Goal: Information Seeking & Learning: Learn about a topic

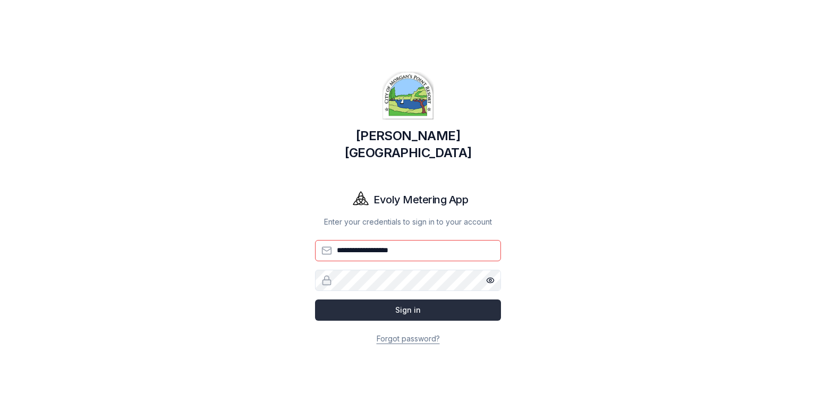
click at [385, 300] on button "Sign in" at bounding box center [408, 310] width 186 height 21
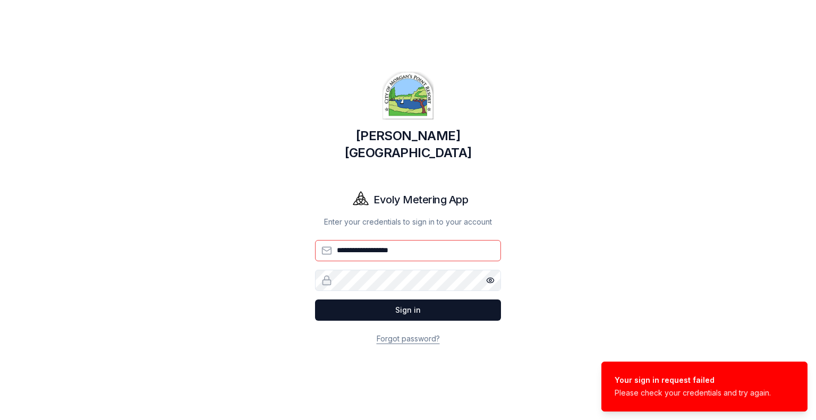
click at [399, 244] on input "**********" at bounding box center [408, 250] width 186 height 21
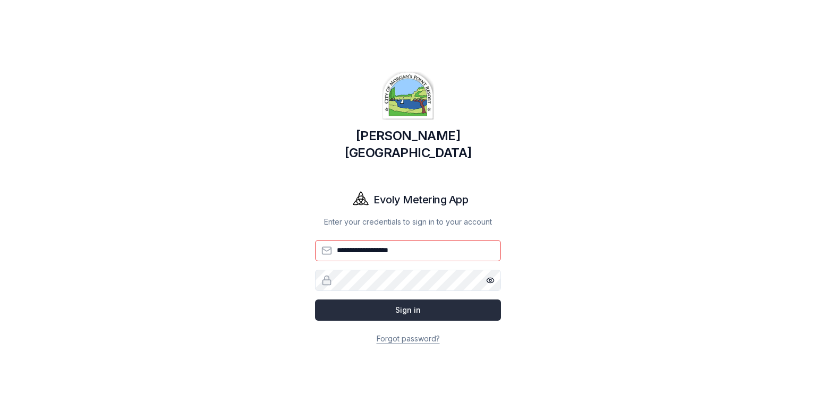
type input "**********"
click at [350, 303] on button "Sign in" at bounding box center [408, 310] width 186 height 21
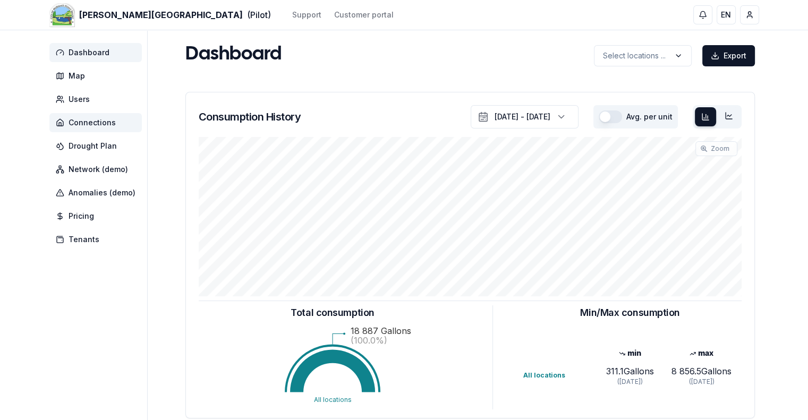
click at [82, 126] on span "Connections" at bounding box center [92, 122] width 47 height 11
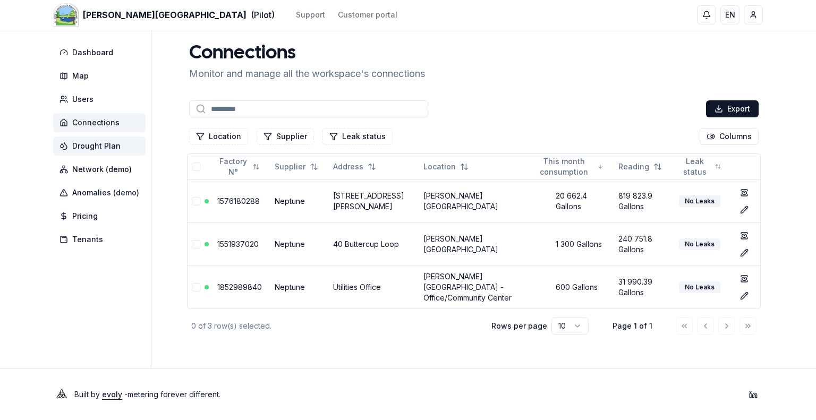
click at [89, 142] on span "Drought Plan" at bounding box center [96, 146] width 48 height 11
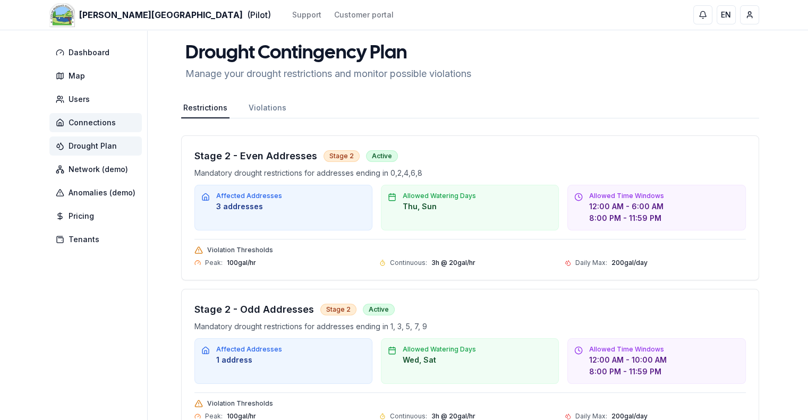
click at [103, 114] on span "Connections" at bounding box center [95, 122] width 92 height 19
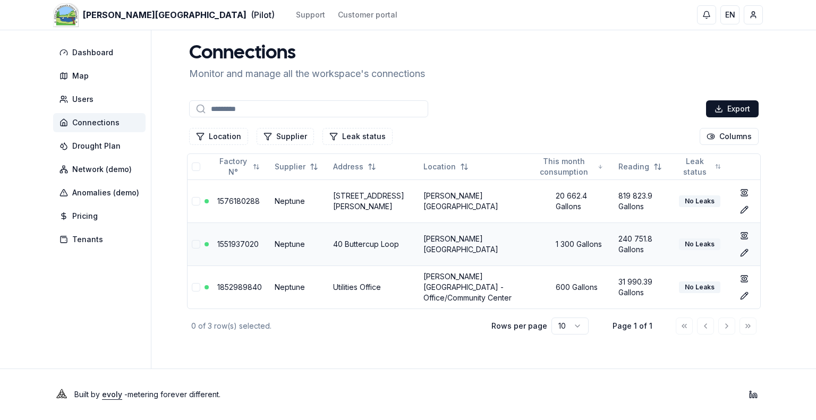
click at [235, 242] on link "1551937020" at bounding box center [237, 244] width 41 height 9
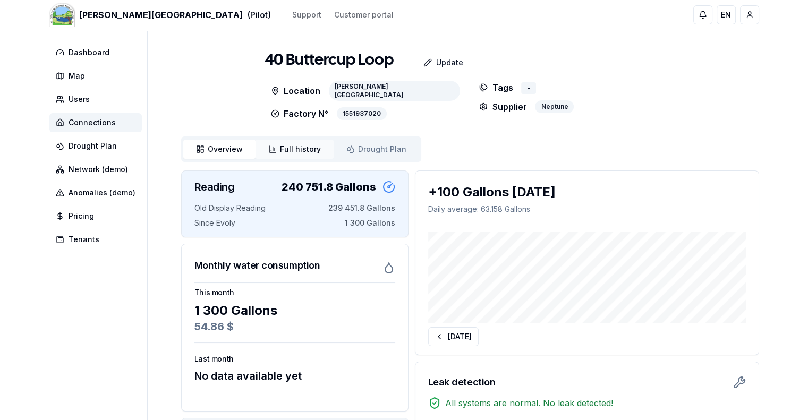
click at [285, 149] on span "Full history" at bounding box center [300, 149] width 41 height 11
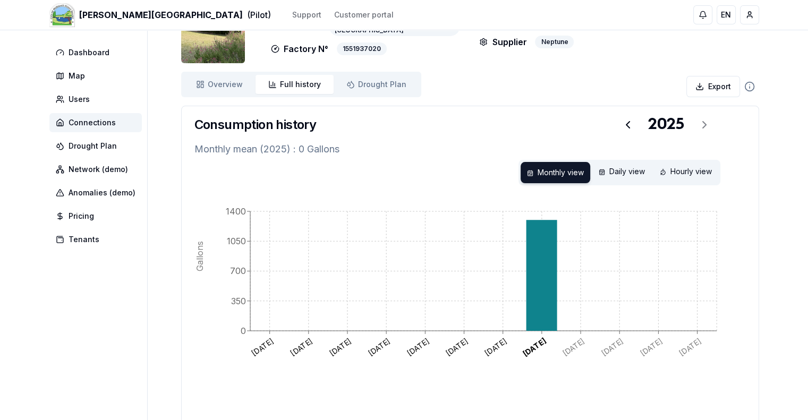
scroll to position [106, 0]
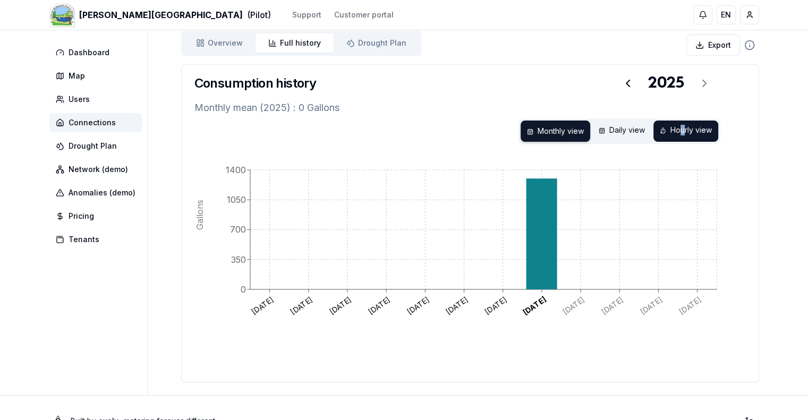
click at [682, 130] on div "Hourly view" at bounding box center [686, 131] width 65 height 21
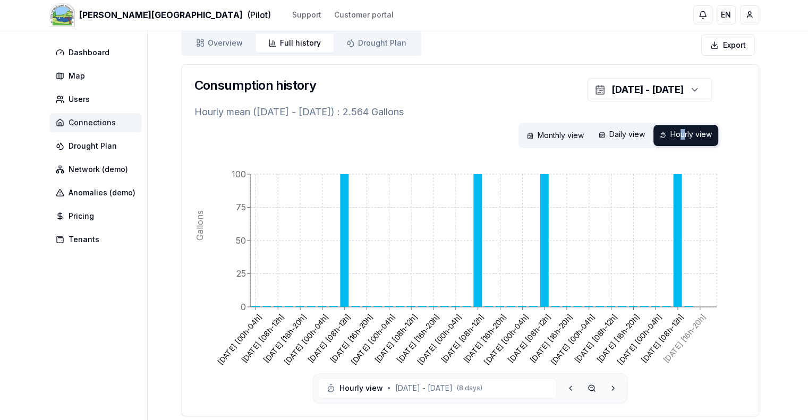
click at [70, 117] on span "Connections" at bounding box center [92, 122] width 47 height 11
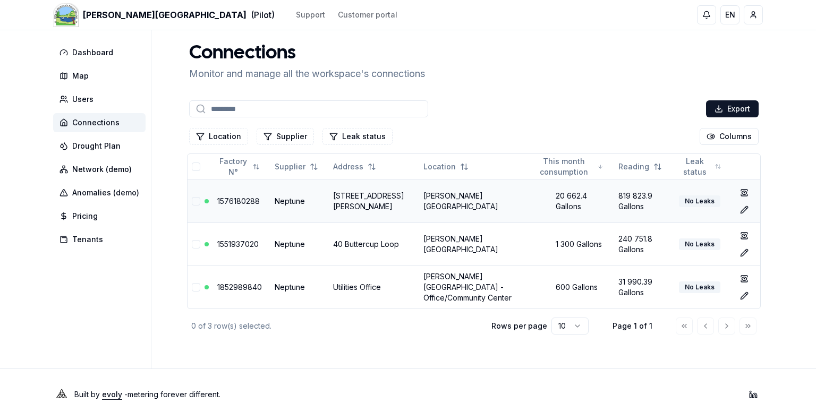
click at [251, 201] on link "1576180288" at bounding box center [238, 201] width 43 height 9
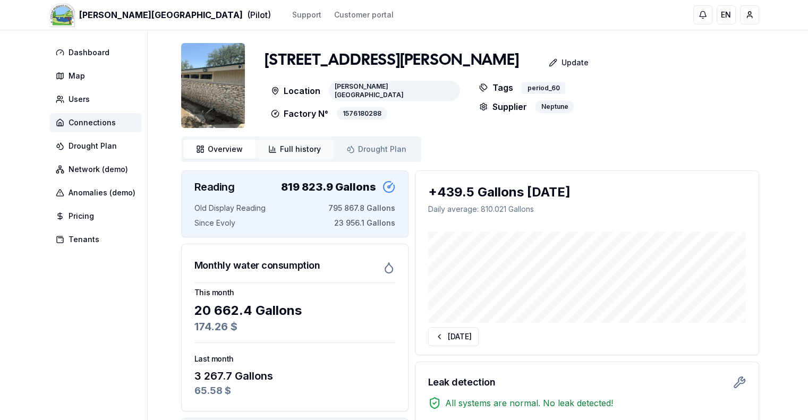
click at [289, 155] on link "Full history History" at bounding box center [295, 149] width 78 height 19
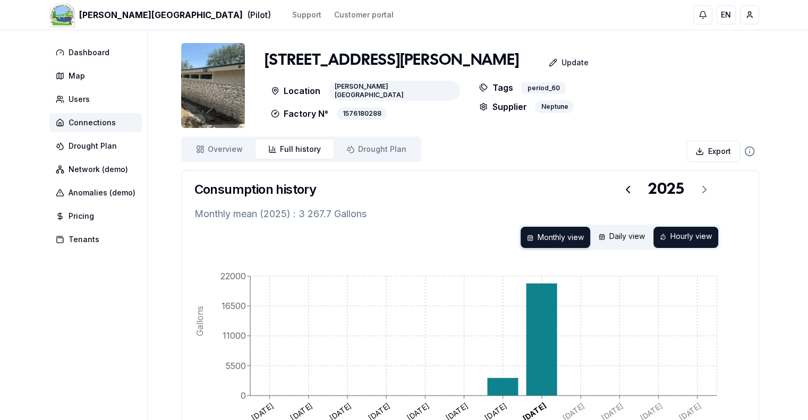
click at [696, 231] on div "Hourly view" at bounding box center [686, 237] width 65 height 21
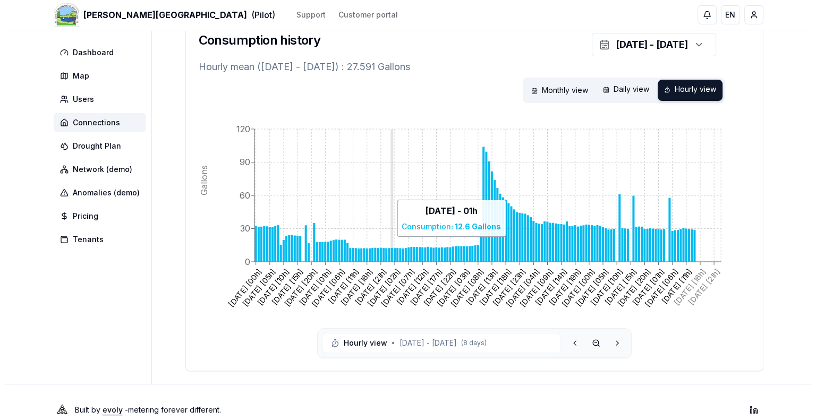
scroll to position [159, 0]
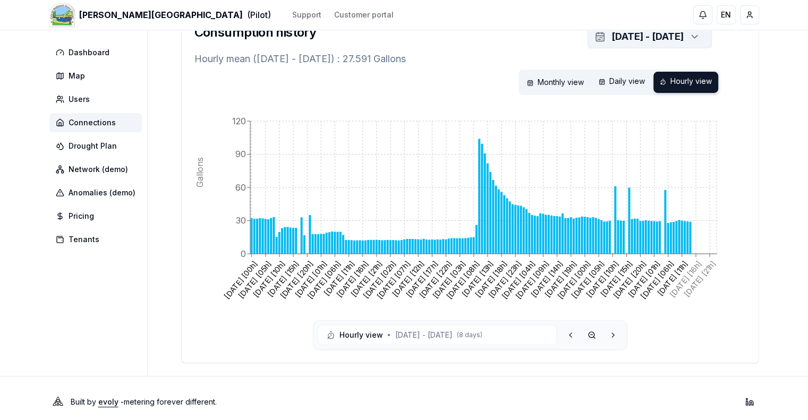
click at [665, 32] on div "[DATE] - [DATE]" at bounding box center [648, 36] width 72 height 15
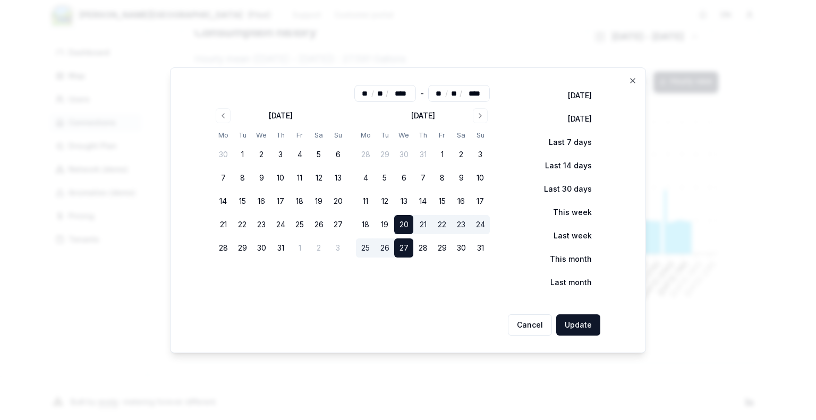
click at [388, 250] on button "26" at bounding box center [384, 248] width 19 height 19
type input "**"
click at [407, 225] on button "20" at bounding box center [403, 224] width 19 height 19
click at [382, 246] on button "26" at bounding box center [384, 248] width 19 height 19
type input "**"
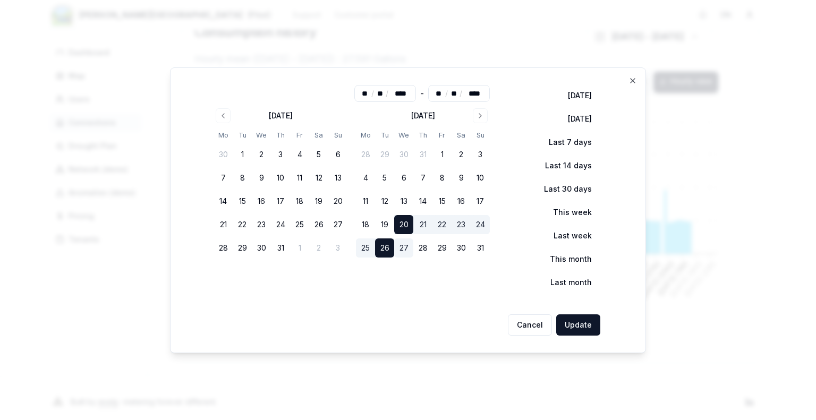
type input "**"
click at [576, 326] on button "Update" at bounding box center [578, 325] width 44 height 21
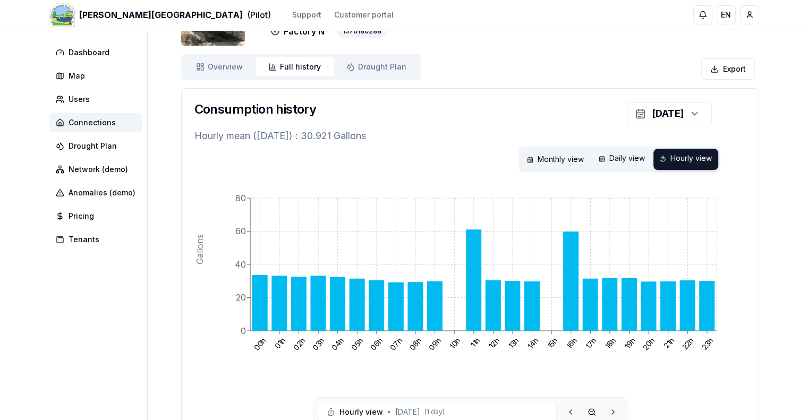
scroll to position [106, 0]
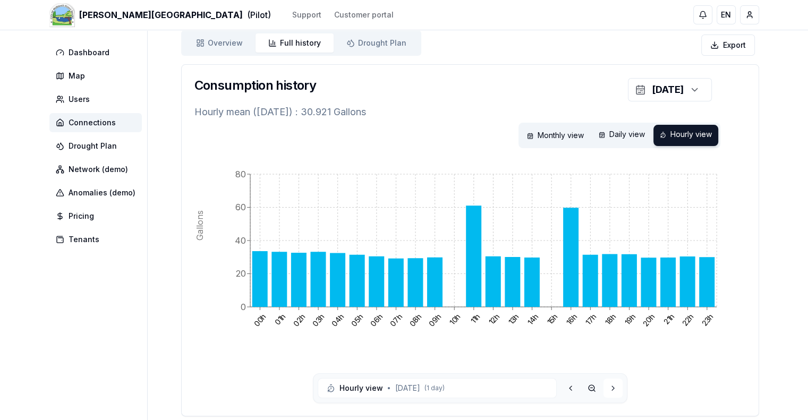
click at [612, 388] on icon at bounding box center [613, 388] width 9 height 9
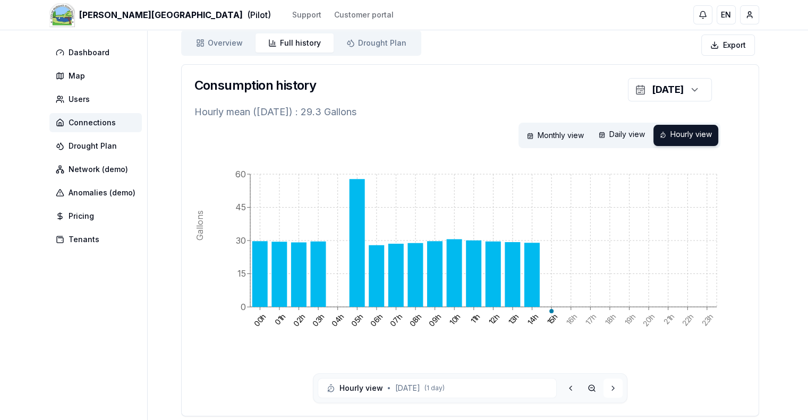
click at [613, 388] on icon at bounding box center [613, 388] width 9 height 9
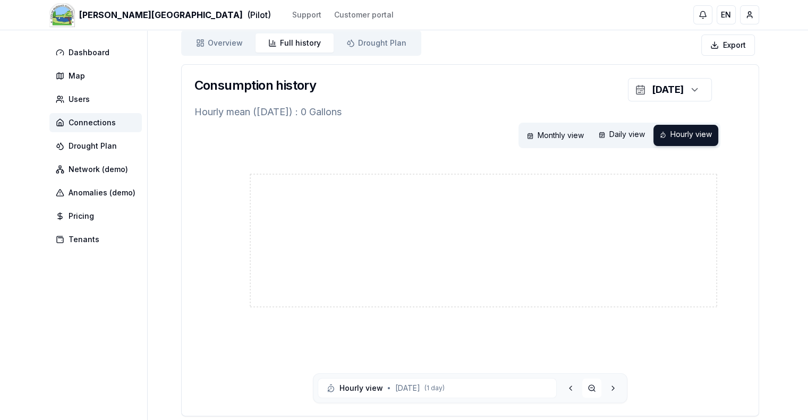
click at [595, 389] on icon at bounding box center [592, 388] width 9 height 9
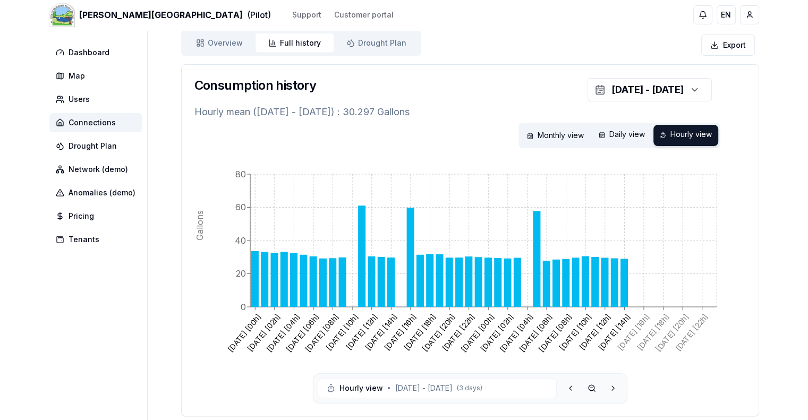
click at [595, 389] on icon at bounding box center [592, 388] width 9 height 9
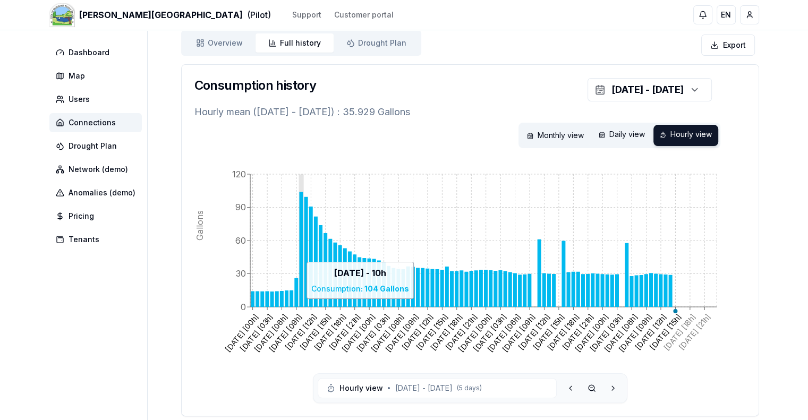
click at [299, 257] on icon at bounding box center [301, 249] width 4 height 115
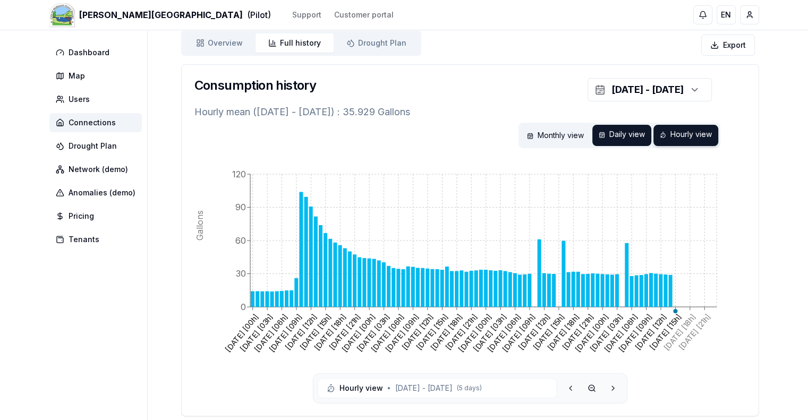
click at [623, 126] on div "Daily view" at bounding box center [622, 135] width 59 height 21
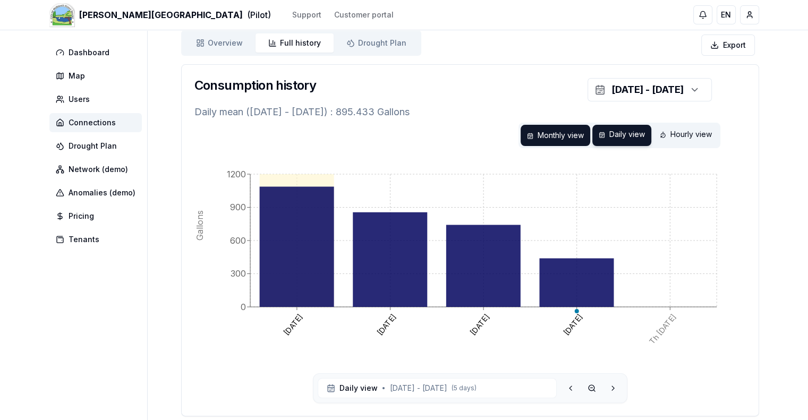
click at [538, 133] on div "Monthly view" at bounding box center [556, 135] width 70 height 21
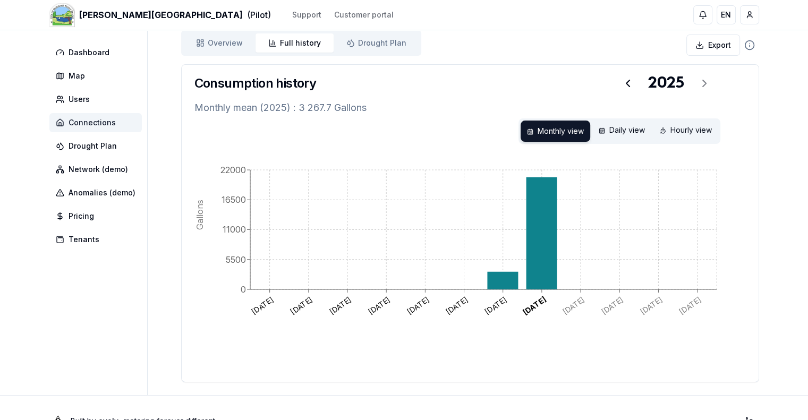
click at [73, 122] on span "Connections" at bounding box center [92, 122] width 47 height 11
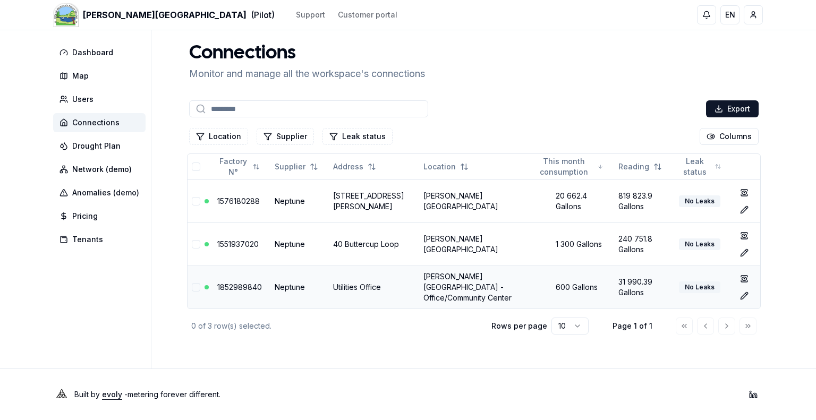
click at [230, 289] on link "1852989840" at bounding box center [239, 287] width 45 height 9
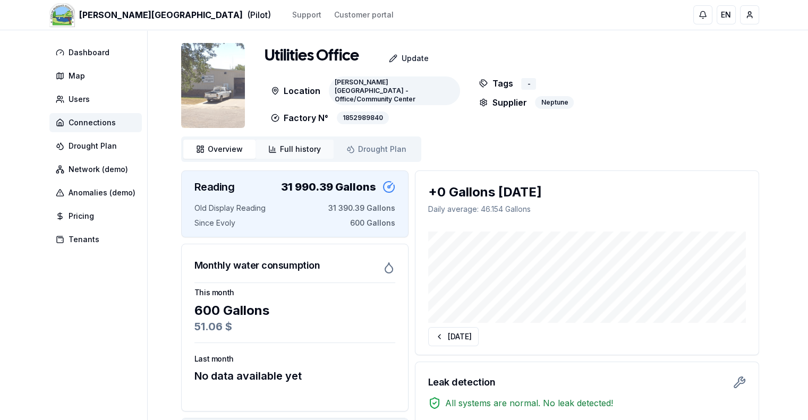
click at [308, 149] on span "Full history" at bounding box center [300, 149] width 41 height 11
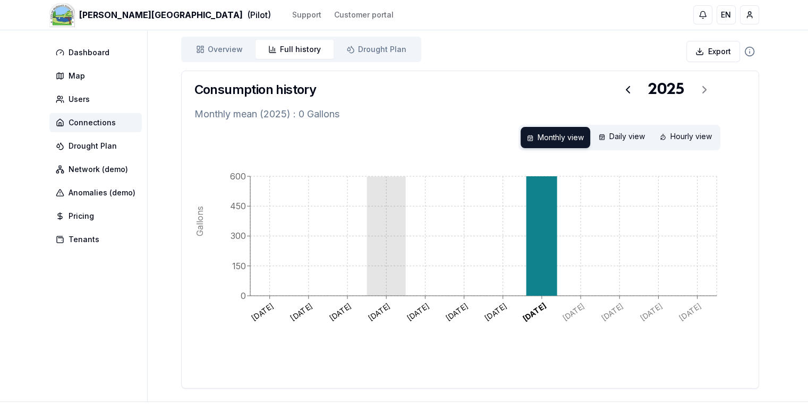
scroll to position [106, 0]
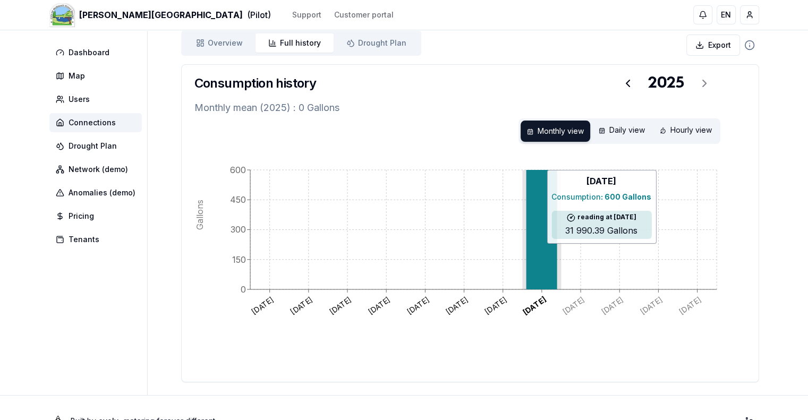
click at [543, 216] on icon at bounding box center [541, 230] width 31 height 120
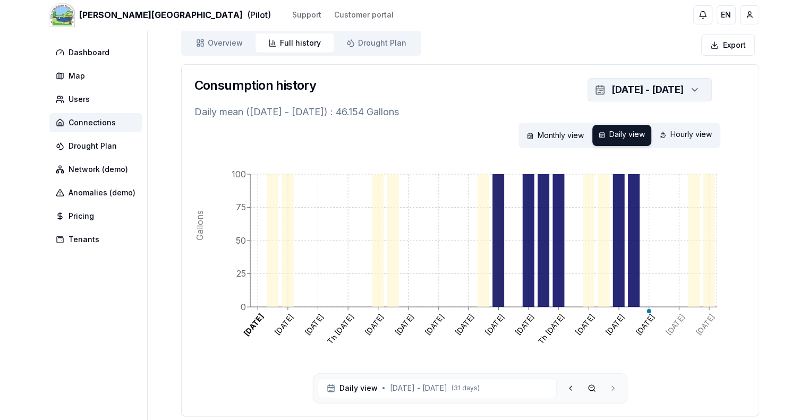
click at [702, 88] on div "button" at bounding box center [693, 90] width 24 height 16
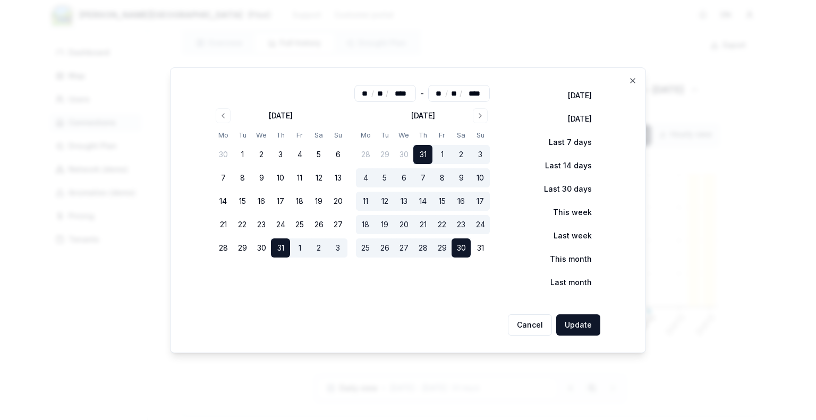
click at [426, 152] on button "31" at bounding box center [422, 154] width 19 height 19
click at [463, 250] on button "30" at bounding box center [461, 248] width 19 height 19
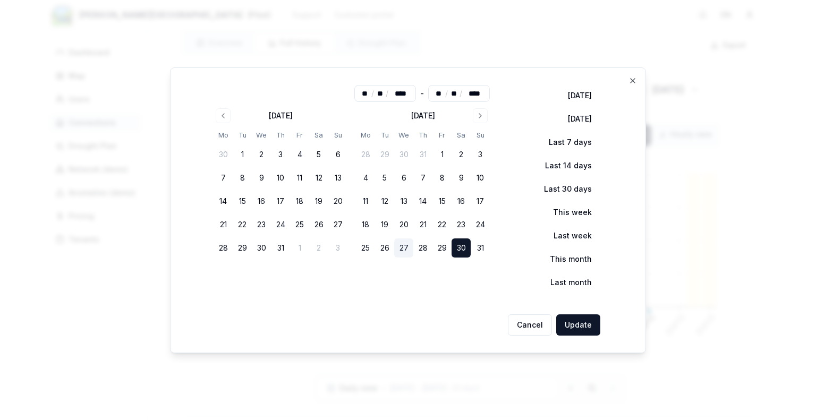
type input "**"
click at [442, 158] on button "1" at bounding box center [442, 154] width 19 height 19
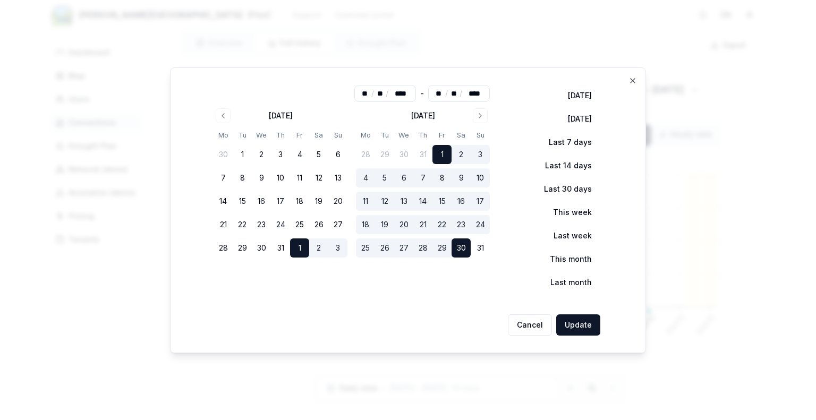
type input "**"
click at [631, 81] on icon "button" at bounding box center [633, 81] width 9 height 9
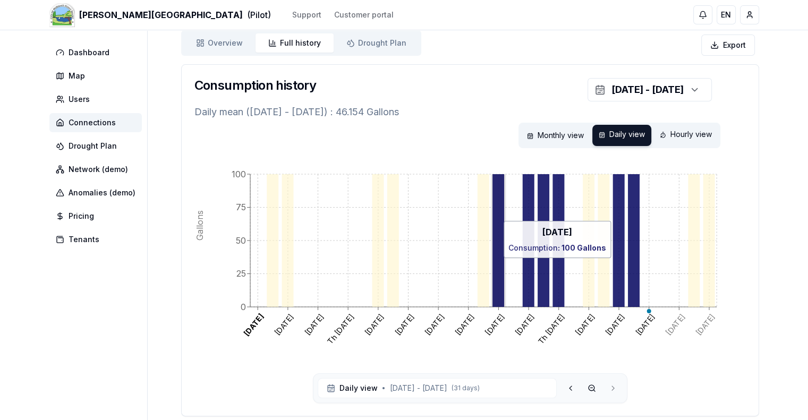
click at [495, 216] on icon at bounding box center [498, 240] width 12 height 133
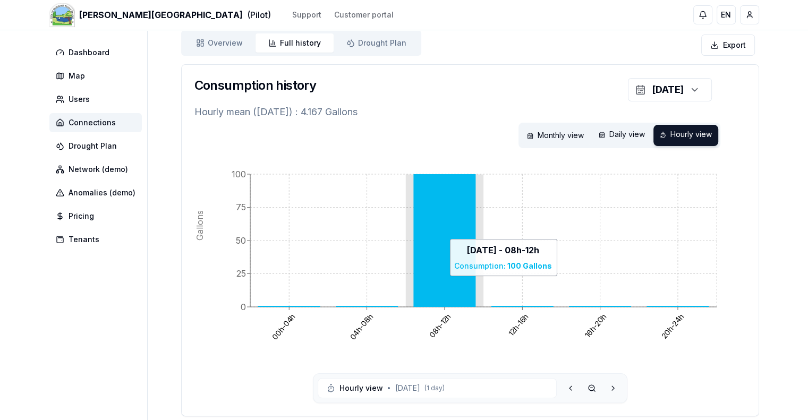
click at [428, 234] on icon at bounding box center [444, 240] width 62 height 133
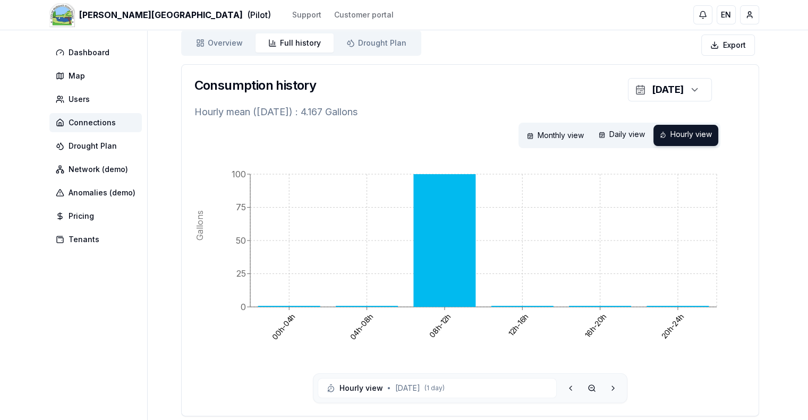
click at [453, 112] on p "Hourly mean ([DATE]) : 4.167 Gallons" at bounding box center [471, 112] width 552 height 15
click at [77, 49] on span "Dashboard" at bounding box center [89, 52] width 41 height 11
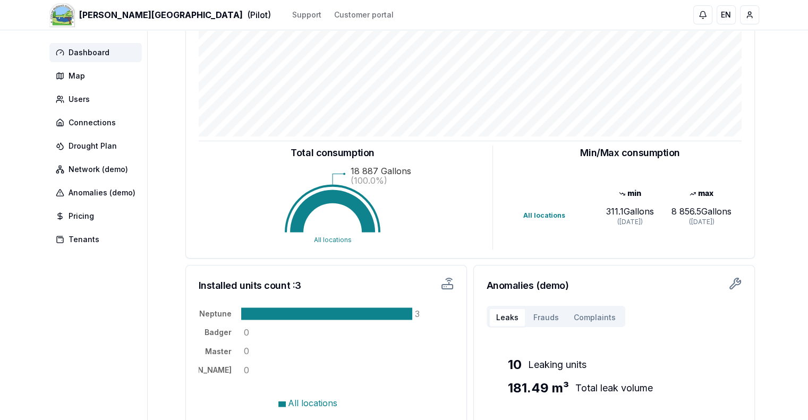
scroll to position [159, 0]
click at [555, 320] on button "Frauds" at bounding box center [546, 318] width 40 height 19
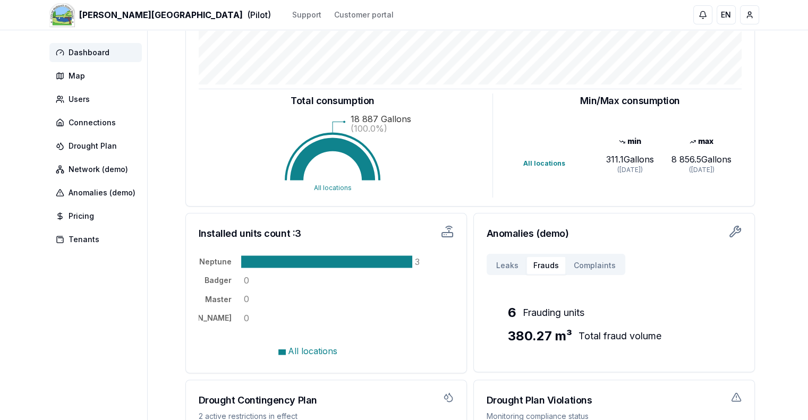
scroll to position [213, 0]
click at [502, 257] on button "Leaks" at bounding box center [507, 265] width 37 height 19
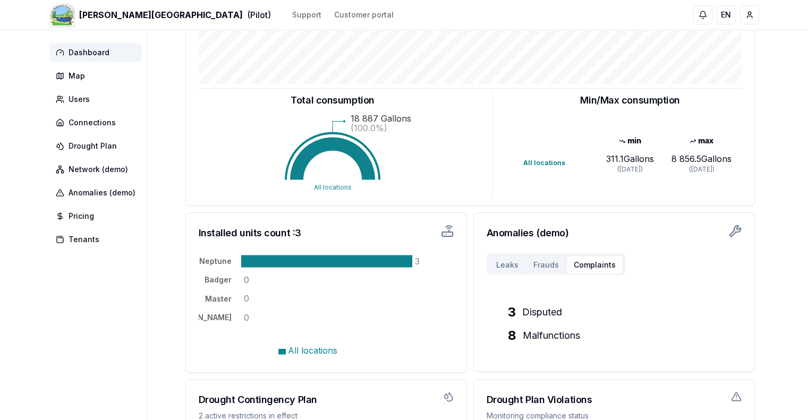
click at [602, 258] on button "Complaints" at bounding box center [595, 265] width 57 height 19
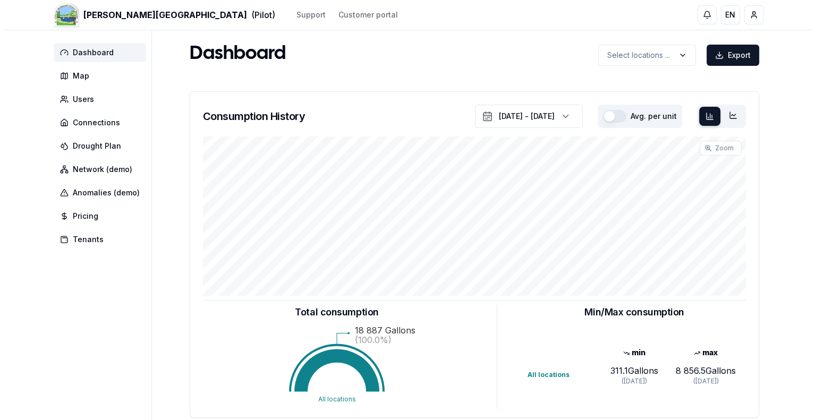
scroll to position [0, 0]
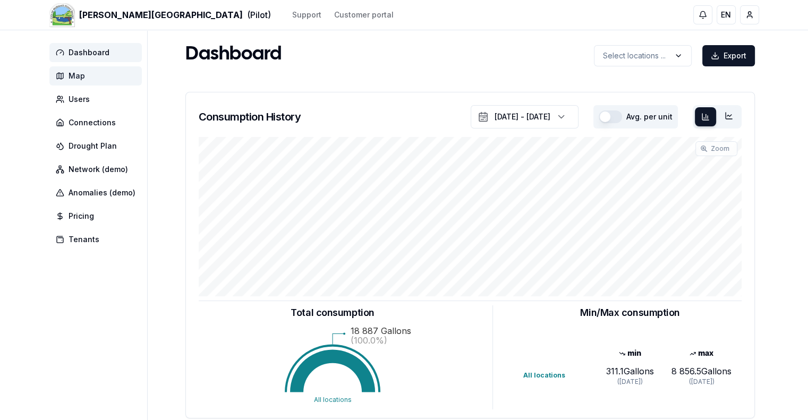
click at [88, 74] on span "Map" at bounding box center [95, 75] width 92 height 19
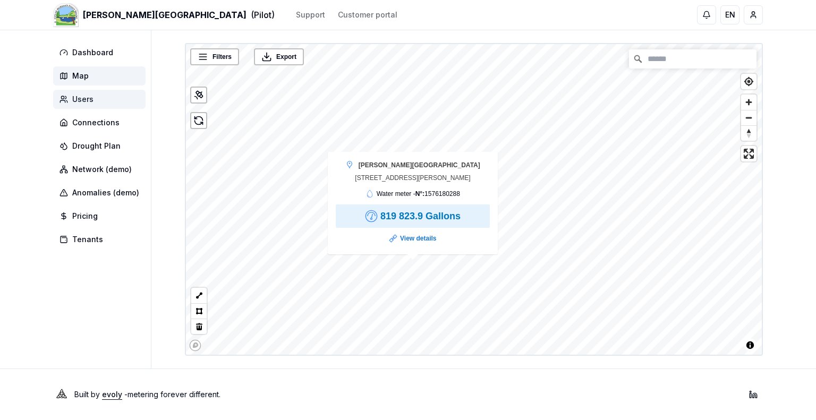
click at [95, 99] on span "Users" at bounding box center [99, 99] width 92 height 19
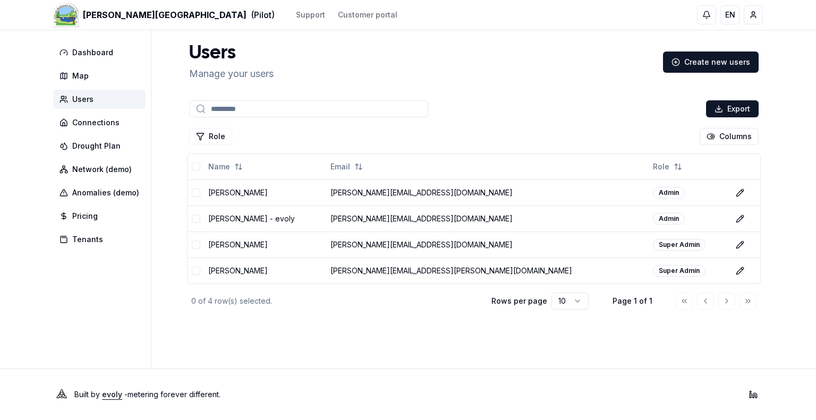
click at [86, 112] on nav "Dashboard Map Users Connections Drought Plan Network (demo) Anomalies (demo) Pr…" at bounding box center [101, 146] width 97 height 206
click at [72, 121] on span "Connections" at bounding box center [95, 122] width 47 height 11
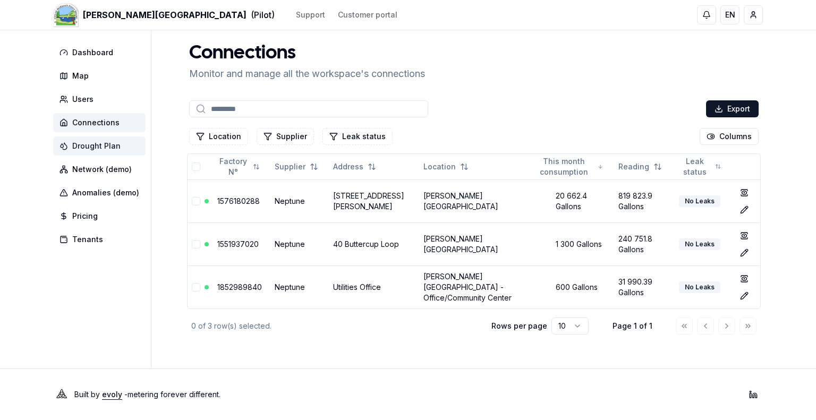
click at [102, 142] on span "Drought Plan" at bounding box center [96, 146] width 48 height 11
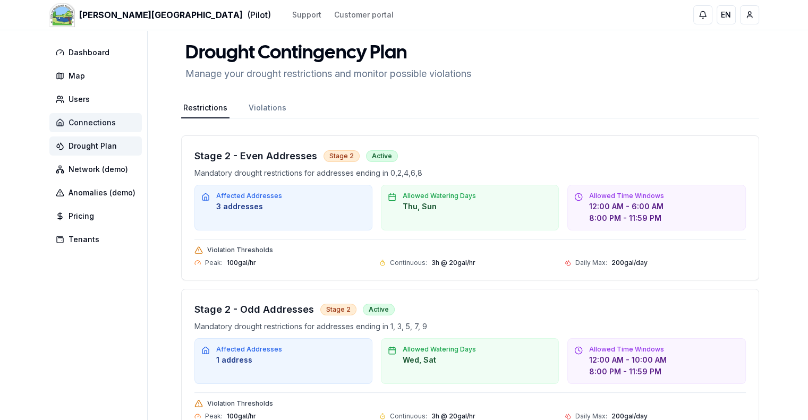
click at [87, 124] on span "Connections" at bounding box center [92, 122] width 47 height 11
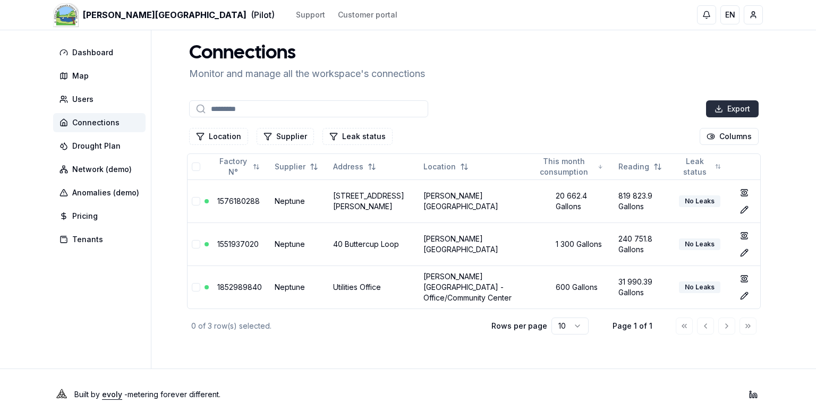
click at [729, 107] on html "[PERSON_NAME][GEOGRAPHIC_DATA] (Pilot) Support Customer portal EN [PERSON_NAME]…" at bounding box center [408, 210] width 816 height 420
drag, startPoint x: 723, startPoint y: 150, endPoint x: 710, endPoint y: 154, distance: 13.4
click at [710, 154] on div "as Excel" at bounding box center [739, 147] width 63 height 17
